Goal: Information Seeking & Learning: Compare options

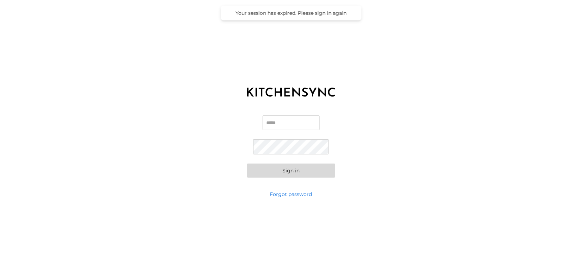
type input "**********"
click at [288, 170] on button "Sign in" at bounding box center [291, 171] width 88 height 14
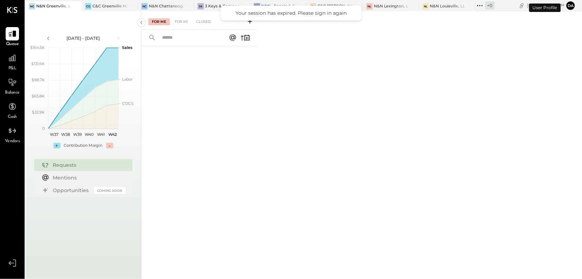
click at [15, 65] on span "P&L" at bounding box center [12, 68] width 8 height 6
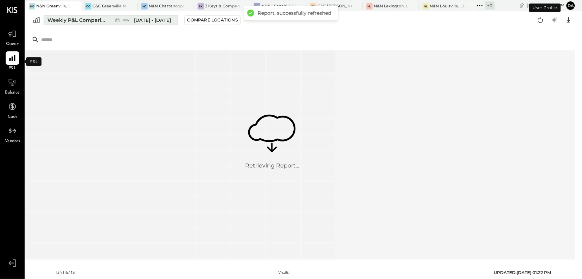
click at [100, 22] on div "Weekly P&L Comparison" at bounding box center [77, 20] width 59 height 7
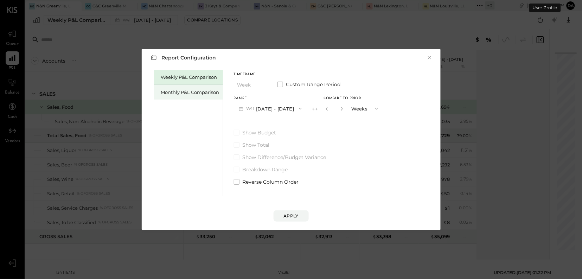
click at [169, 93] on div "Monthly P&L Comparison" at bounding box center [190, 92] width 58 height 7
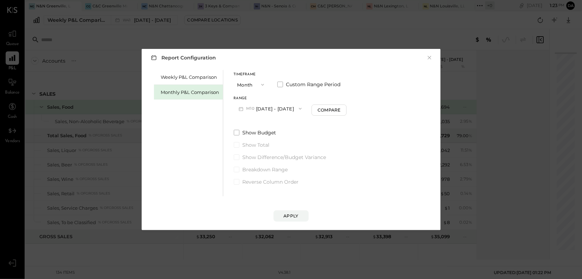
click at [298, 110] on icon "button" at bounding box center [301, 109] width 6 height 6
click at [282, 124] on span "[DATE] - [DATE]" at bounding box center [267, 124] width 33 height 6
click at [295, 214] on div "Apply" at bounding box center [291, 216] width 15 height 6
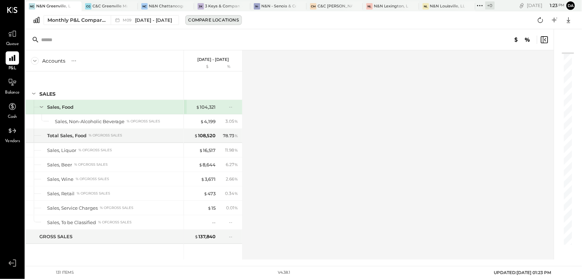
click at [201, 23] on div "Compare Locations" at bounding box center [214, 20] width 50 height 6
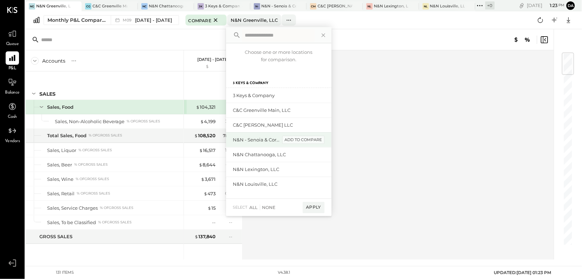
click at [303, 140] on div "add to compare" at bounding box center [304, 140] width 42 height 8
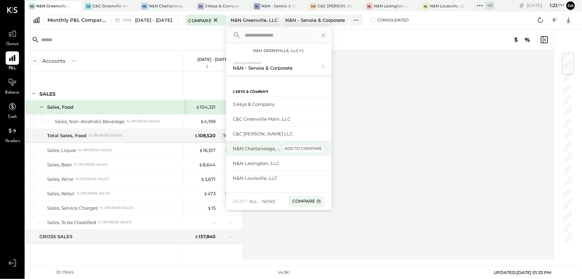
click at [305, 148] on div "add to compare" at bounding box center [304, 149] width 42 height 8
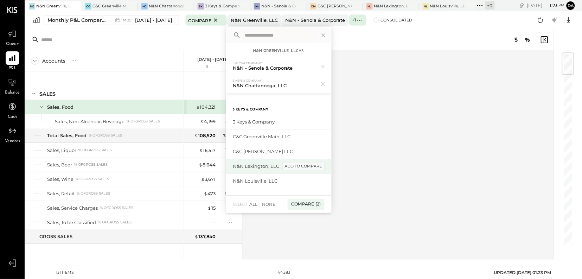
click at [308, 165] on div "add to compare" at bounding box center [304, 166] width 42 height 8
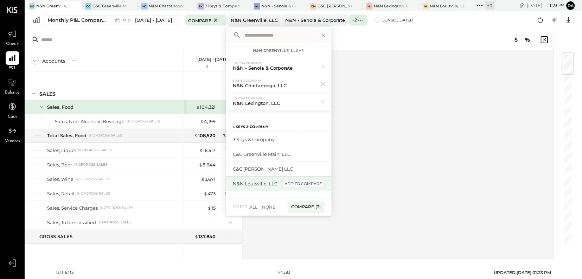
click at [303, 183] on div "add to compare" at bounding box center [304, 184] width 42 height 8
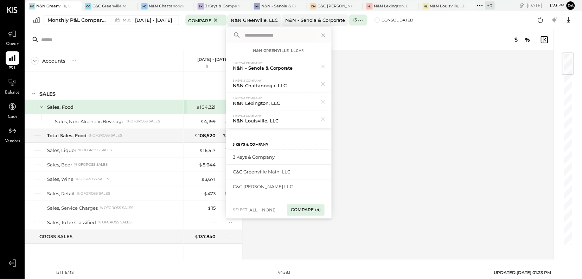
click at [311, 211] on div "Compare (4)" at bounding box center [305, 209] width 37 height 11
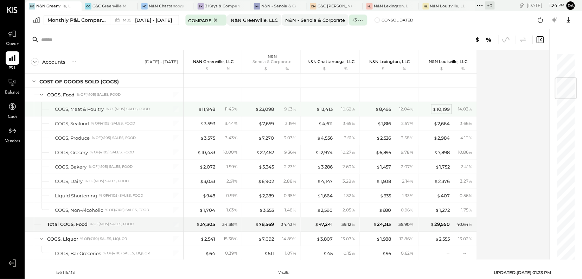
scroll to position [209, 0]
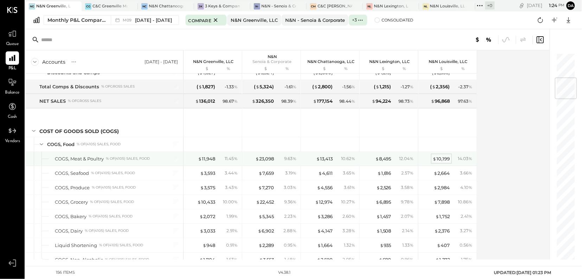
click at [440, 160] on div "$ 10,199" at bounding box center [441, 159] width 17 height 7
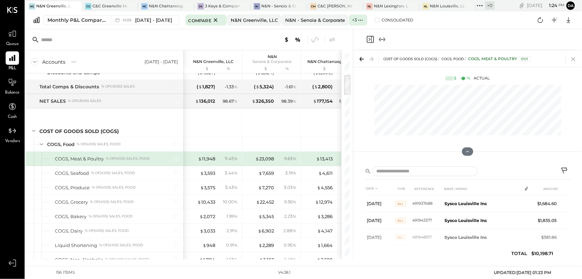
click at [573, 61] on icon at bounding box center [574, 59] width 10 height 10
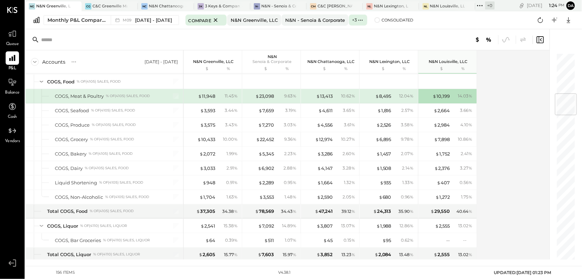
scroll to position [345, 0]
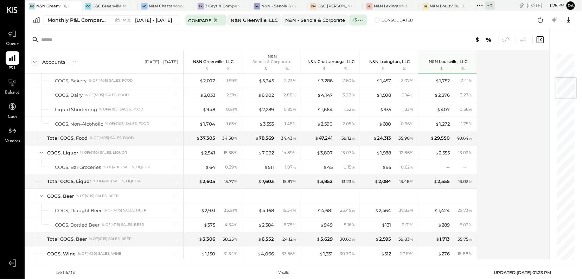
click at [323, 70] on div "$ 12,974" at bounding box center [324, 66] width 18 height 7
click at [320, 26] on div "$ 13,413" at bounding box center [324, 23] width 17 height 7
drag, startPoint x: 328, startPoint y: 160, endPoint x: 323, endPoint y: 178, distance: 18.7
click at [328, 26] on div "$ 13,413" at bounding box center [324, 23] width 17 height 7
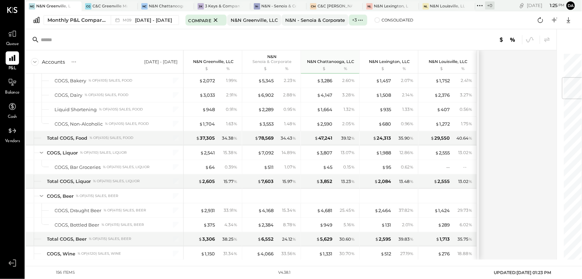
scroll to position [208, 0]
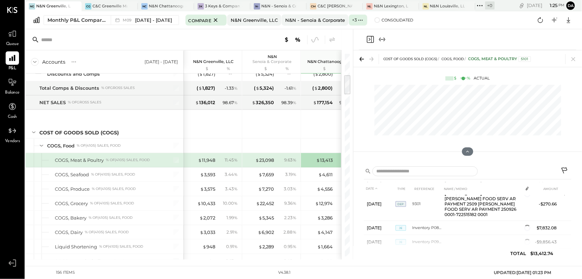
scroll to position [343, 0]
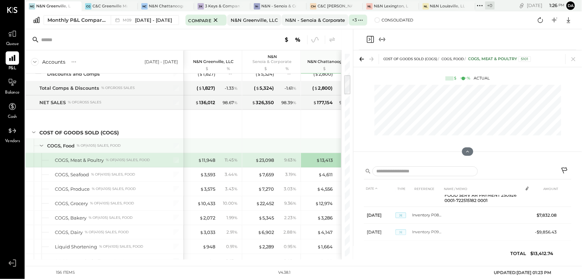
click at [322, 142] on div at bounding box center [331, 146] width 53 height 14
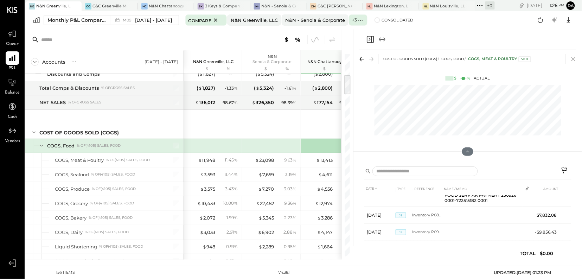
click at [575, 59] on icon at bounding box center [574, 59] width 4 height 4
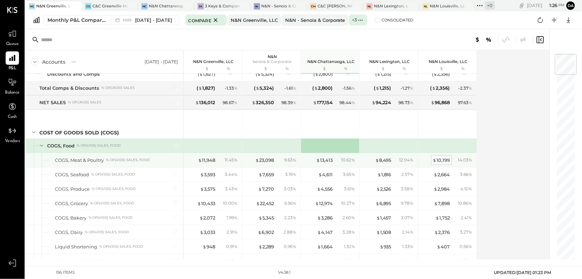
click at [441, 162] on div "$ 10,199" at bounding box center [441, 160] width 17 height 7
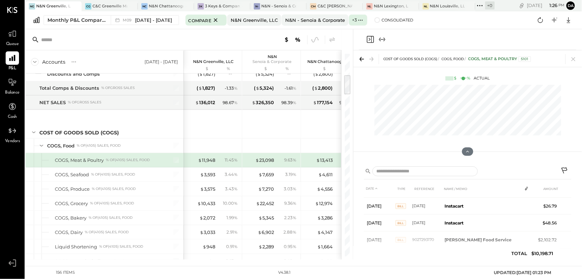
scroll to position [248, 0]
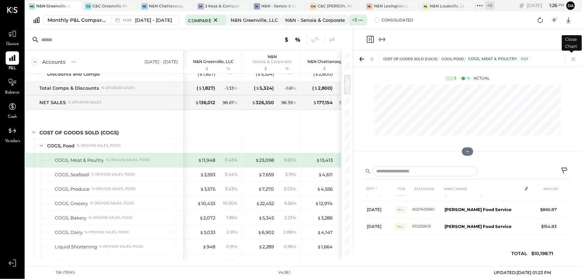
click at [574, 61] on icon at bounding box center [574, 59] width 10 height 10
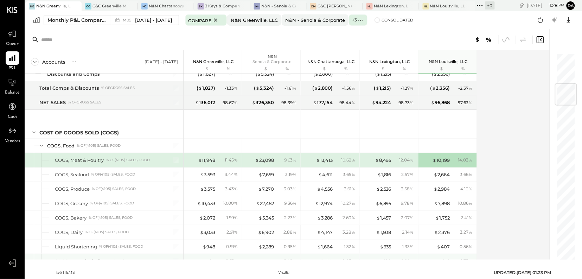
scroll to position [260, 0]
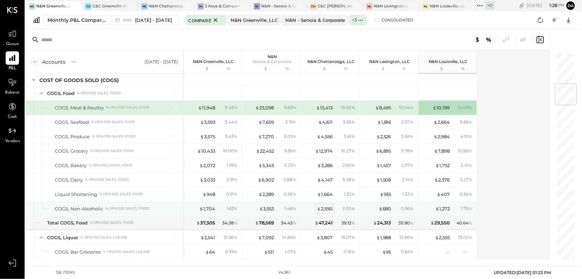
click at [324, 212] on div "$ 2,590" at bounding box center [325, 209] width 16 height 7
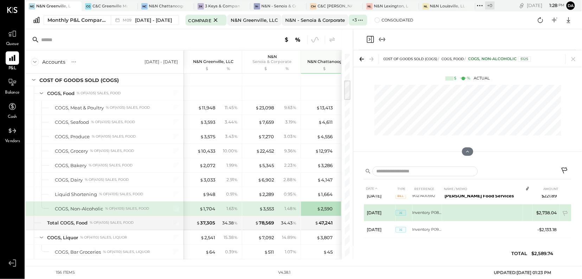
scroll to position [267, 0]
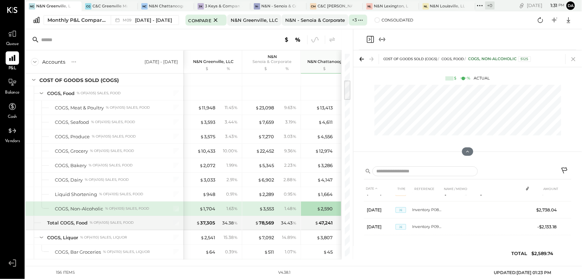
click at [574, 59] on icon at bounding box center [574, 59] width 4 height 4
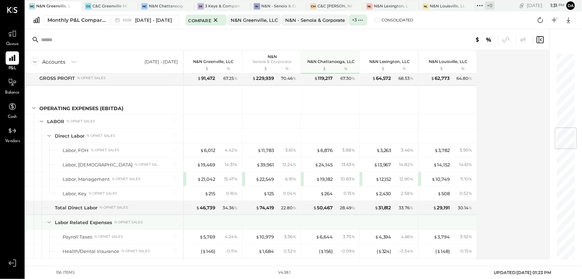
scroll to position [630, 0]
